Goal: Go to known website: Access a specific website the user already knows

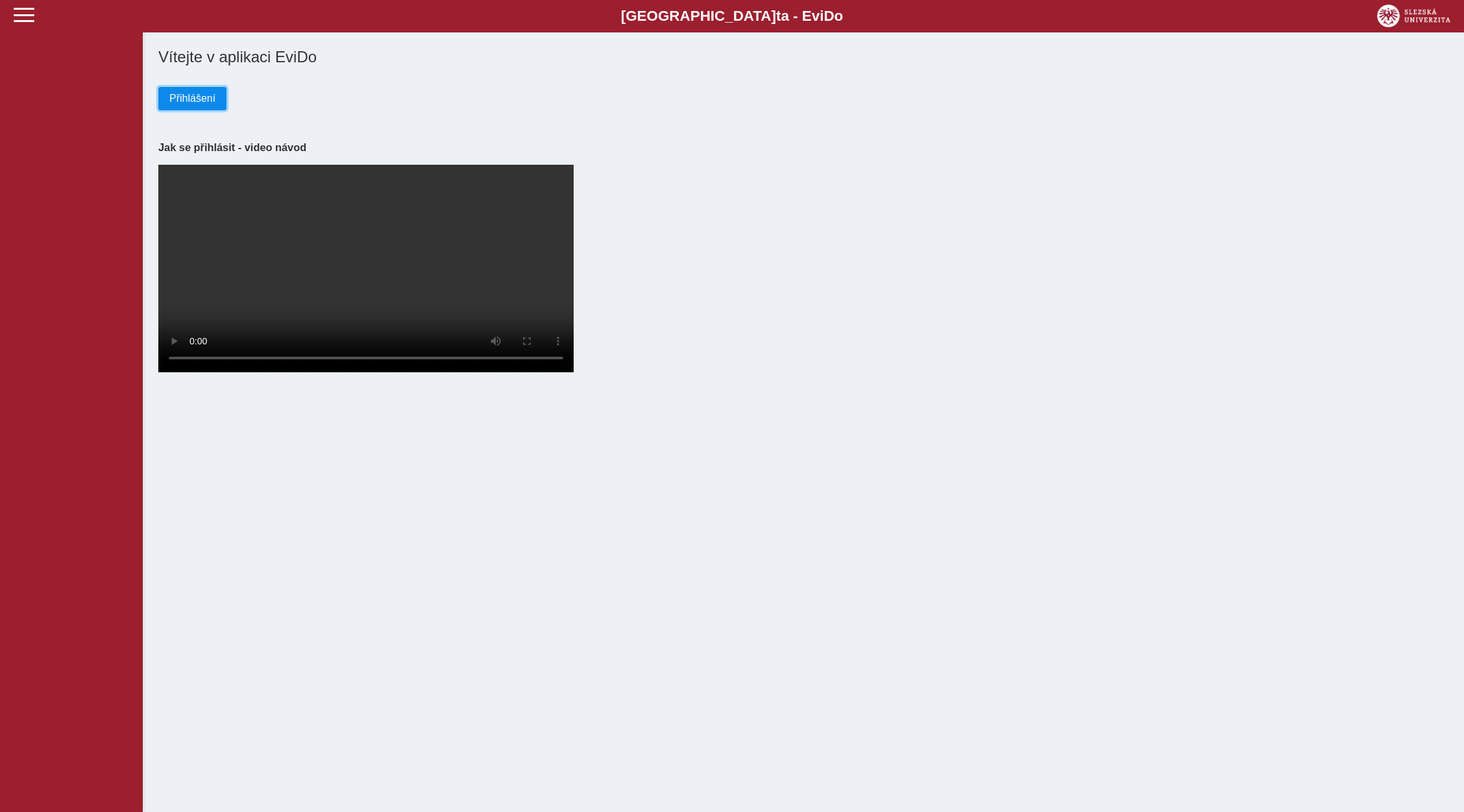
click at [187, 102] on span "Přihlášení" at bounding box center [192, 98] width 46 height 11
click at [174, 92] on button "Přihlášení" at bounding box center [193, 98] width 68 height 23
